Goal: Information Seeking & Learning: Learn about a topic

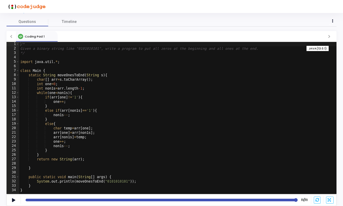
scroll to position [17, 0]
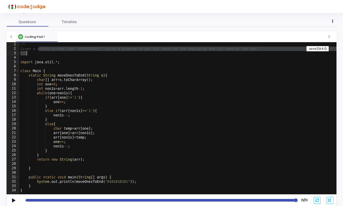
drag, startPoint x: 39, startPoint y: 48, endPoint x: 122, endPoint y: 55, distance: 83.7
click at [122, 55] on div "/* Given a binary string like "0101010101", write a program to put all zeros at…" at bounding box center [177, 122] width 317 height 161
click at [44, 78] on div "/* Given a binary string like "0101010101", write a program to put all zeros at…" at bounding box center [177, 122] width 317 height 161
type textarea "char[] arr=s.toCharArray();"
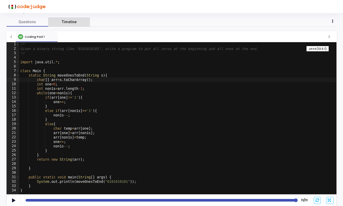
click at [66, 23] on span "Timeline" at bounding box center [69, 21] width 15 height 5
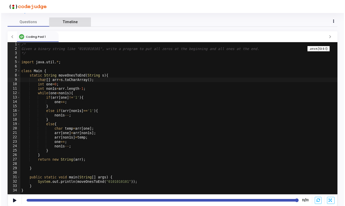
scroll to position [0, 0]
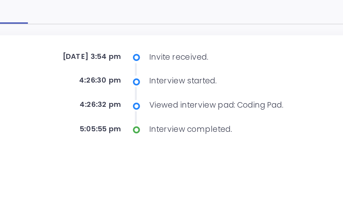
drag, startPoint x: 37, startPoint y: 22, endPoint x: 47, endPoint y: 23, distance: 10.2
click at [65, 55] on div "[DATE] 3:54 pm" at bounding box center [99, 57] width 68 height 4
drag, startPoint x: 34, startPoint y: 32, endPoint x: 50, endPoint y: 32, distance: 15.9
click at [65, 65] on div "4:26:30 pm" at bounding box center [99, 67] width 68 height 4
drag, startPoint x: 34, startPoint y: 43, endPoint x: 47, endPoint y: 44, distance: 13.0
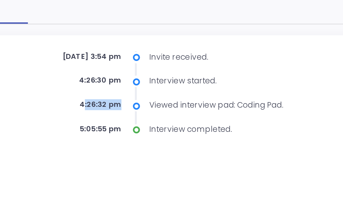
click at [65, 75] on div "4:26:32 pm" at bounding box center [99, 77] width 68 height 4
drag, startPoint x: 33, startPoint y: 52, endPoint x: 49, endPoint y: 52, distance: 15.9
click at [65, 84] on div "5:05:55 pm" at bounding box center [99, 86] width 68 height 4
drag, startPoint x: 38, startPoint y: 22, endPoint x: 52, endPoint y: 23, distance: 14.1
click at [65, 55] on div "[DATE] 3:54 pm" at bounding box center [99, 57] width 68 height 4
